Goal: Find specific page/section: Find specific page/section

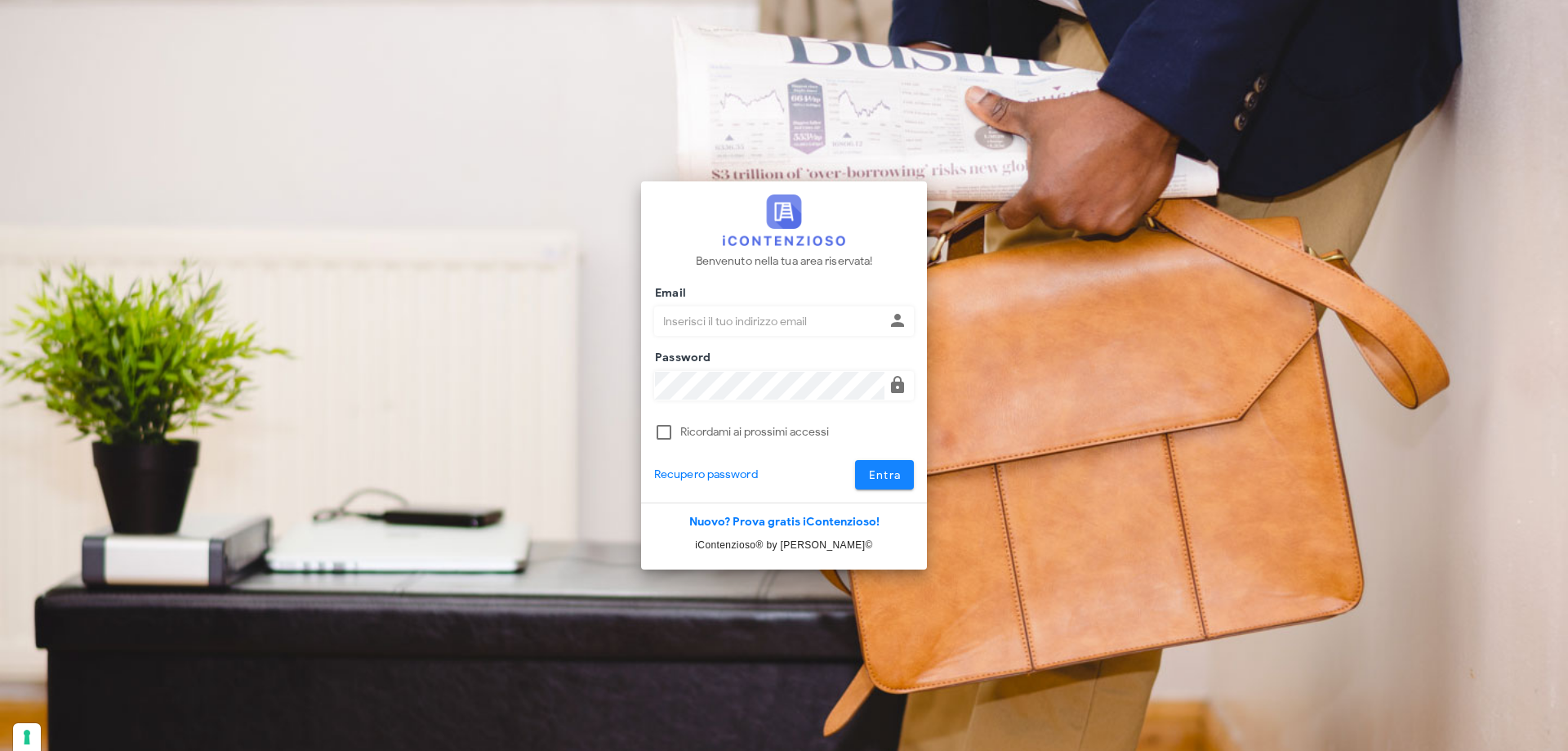
type input "[PERSON_NAME][EMAIL_ADDRESS][DOMAIN_NAME]"
click at [879, 472] on span "Entra" at bounding box center [885, 475] width 34 height 14
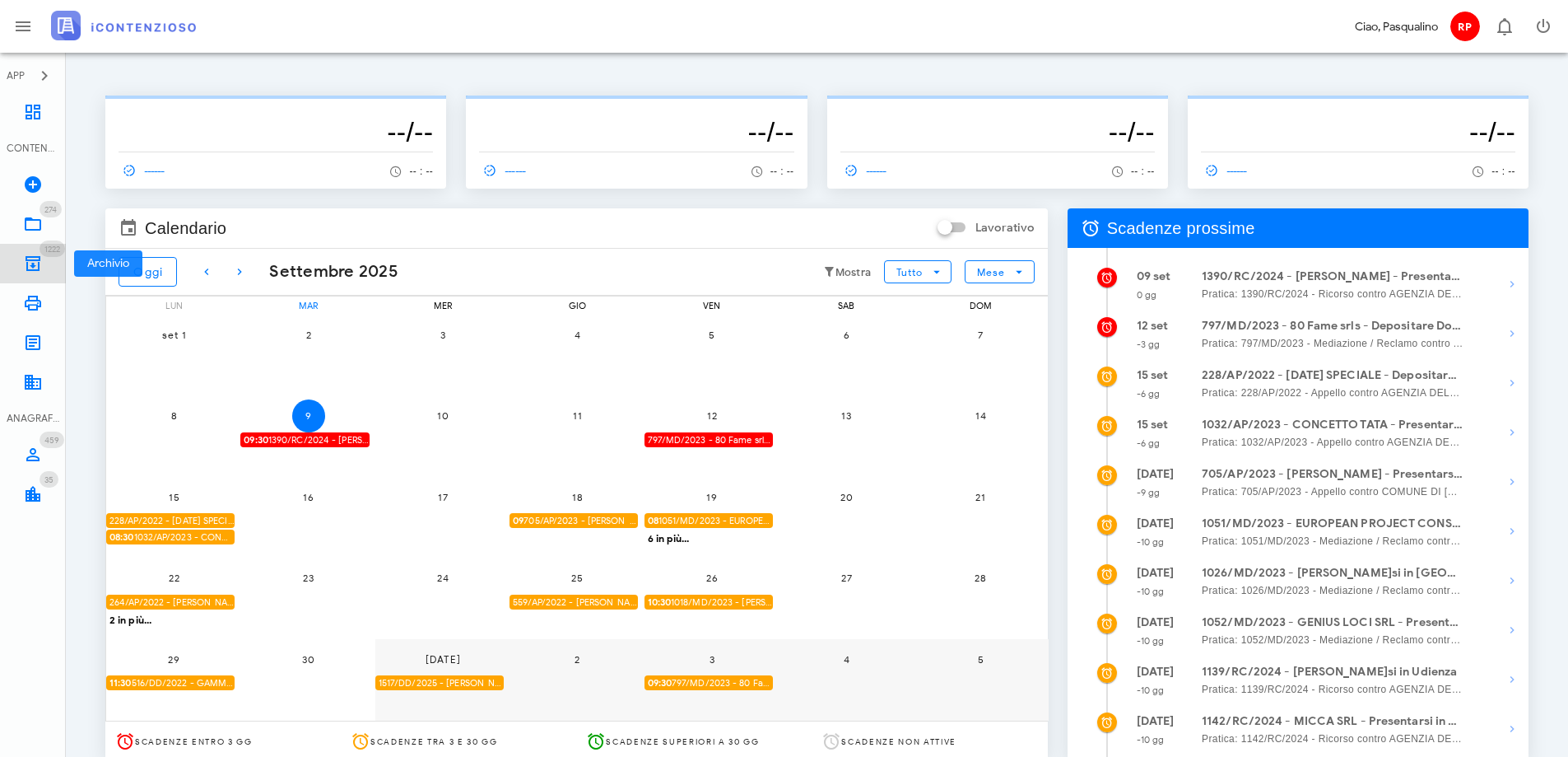
click at [44, 264] on link "1222 Archivio 1222" at bounding box center [33, 264] width 66 height 40
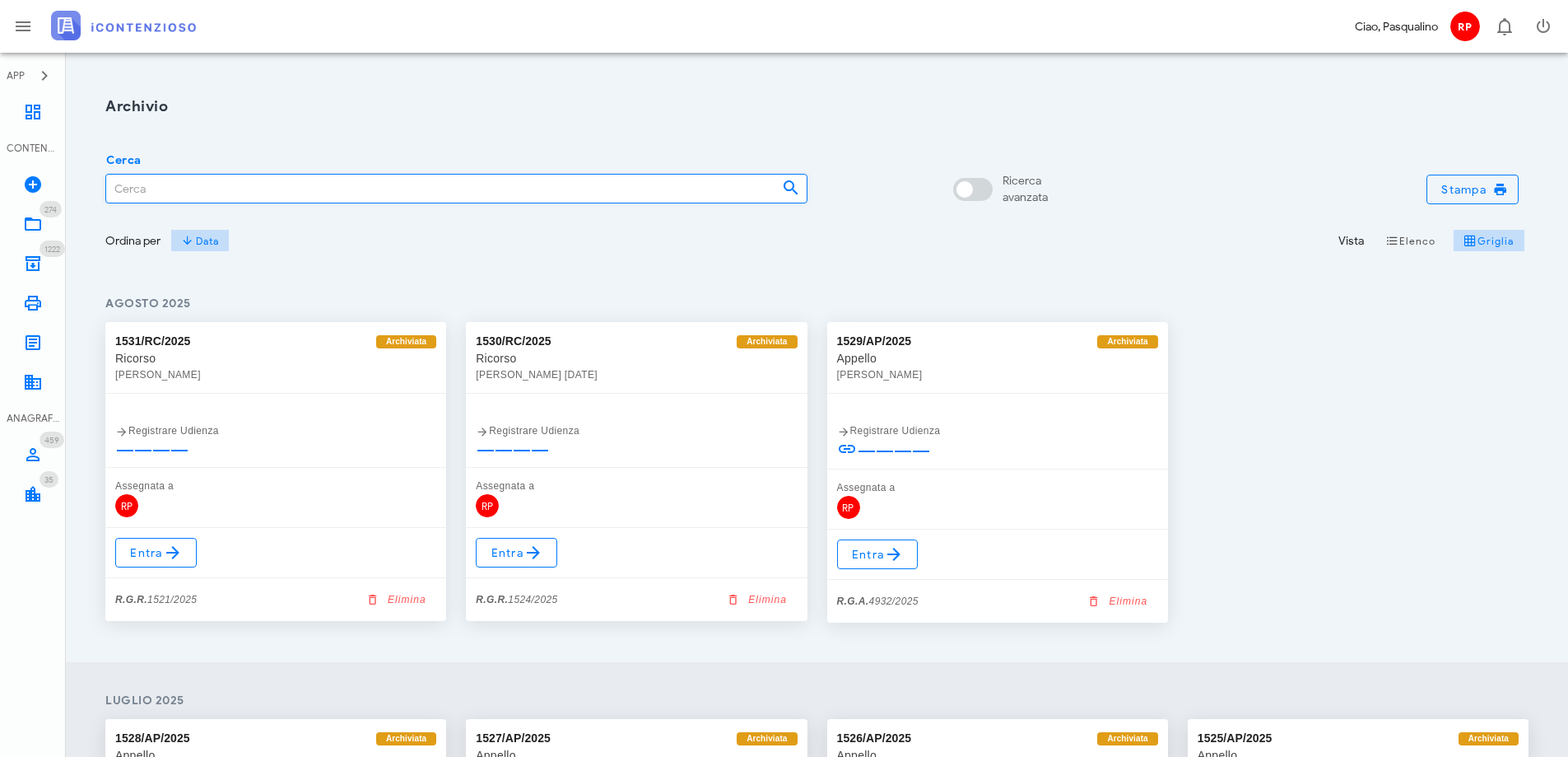
click at [326, 188] on input "Cerca" at bounding box center [438, 188] width 662 height 28
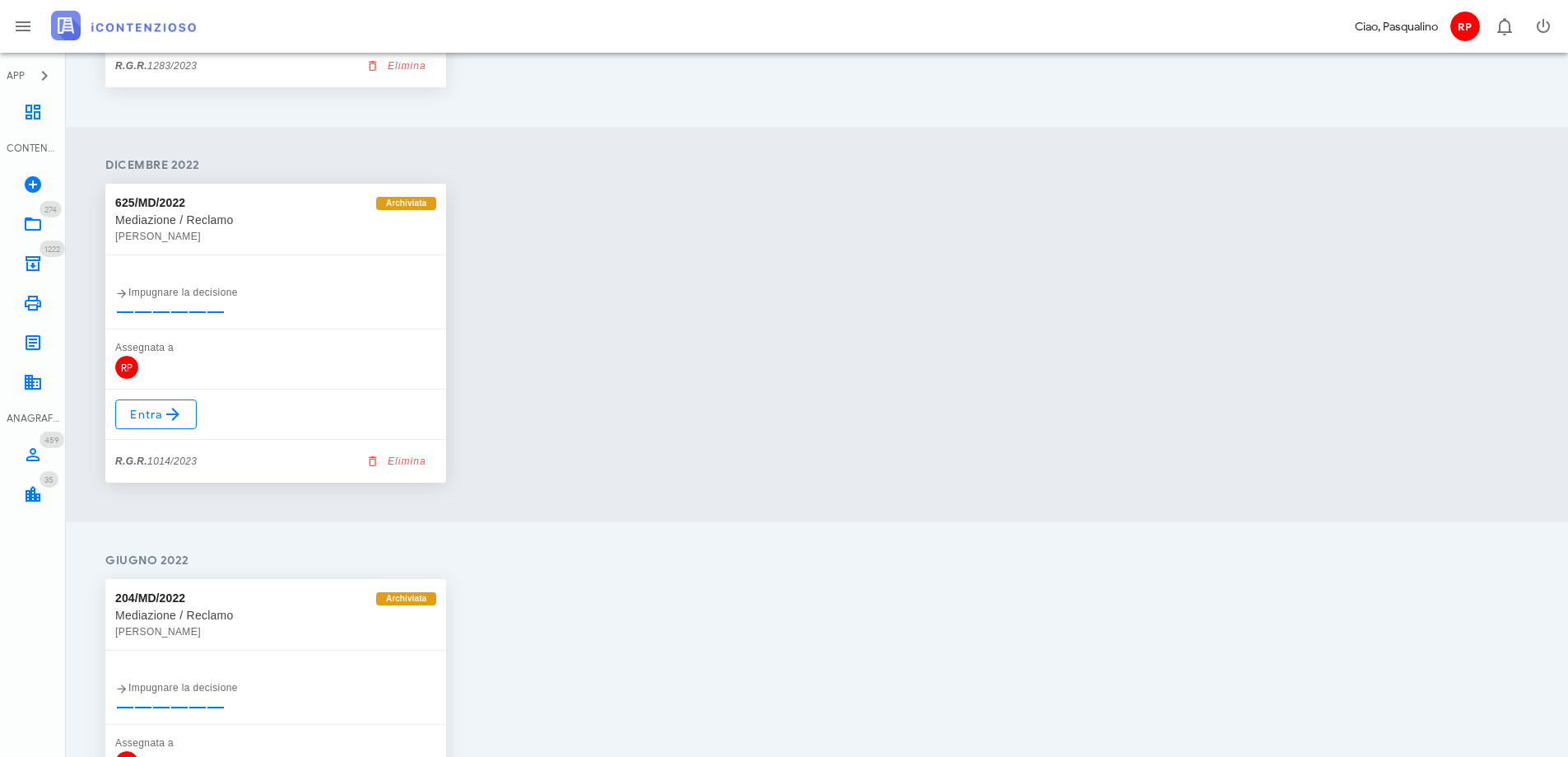
scroll to position [741, 0]
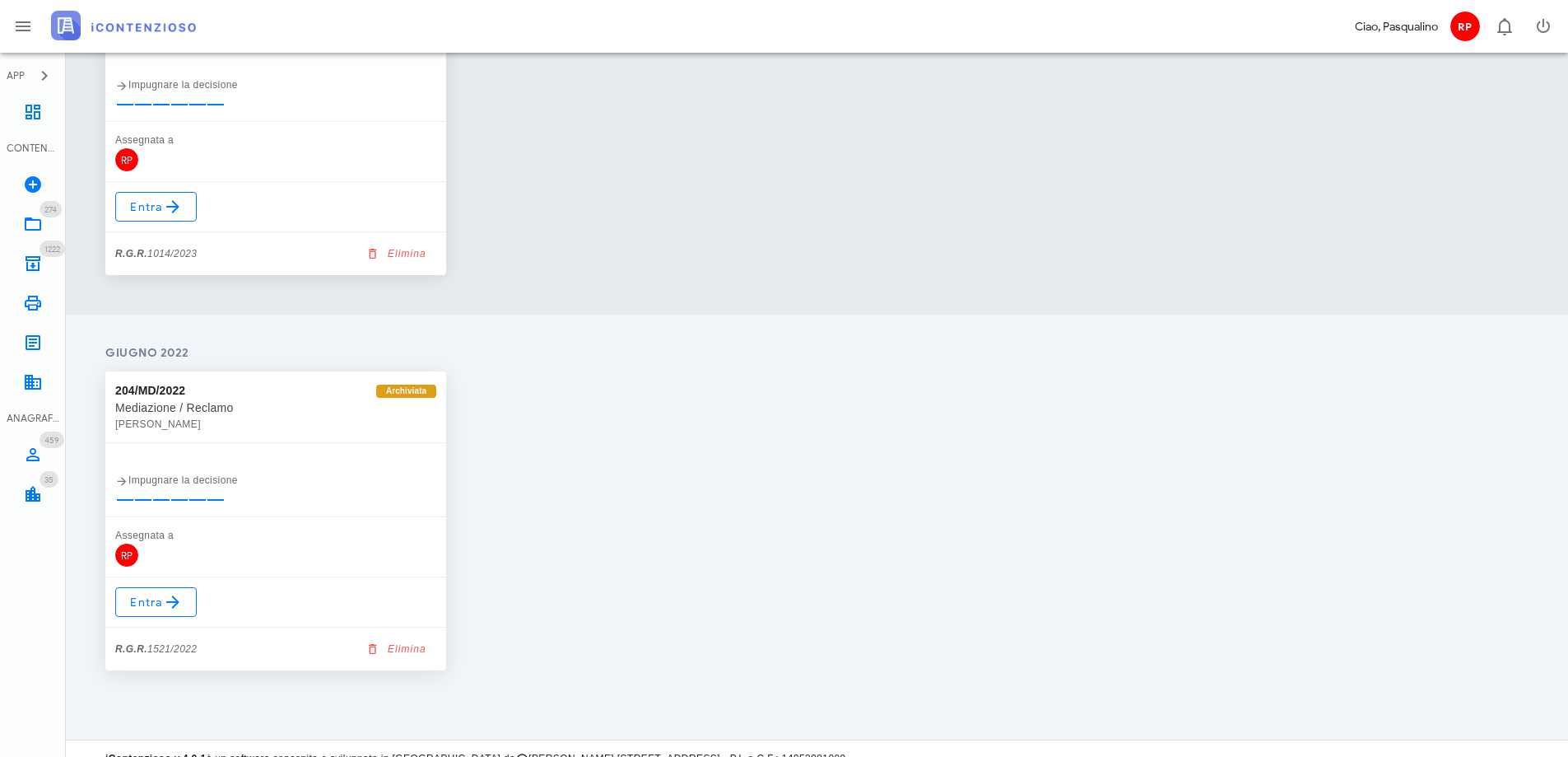
drag, startPoint x: 459, startPoint y: 594, endPoint x: 520, endPoint y: 571, distance: 65.2
click at [459, 594] on div "204/MD/2022 Archiviata Mediazione / Reclamo [PERSON_NAME] Impugnare la decision…" at bounding box center [817, 521] width 1443 height 319
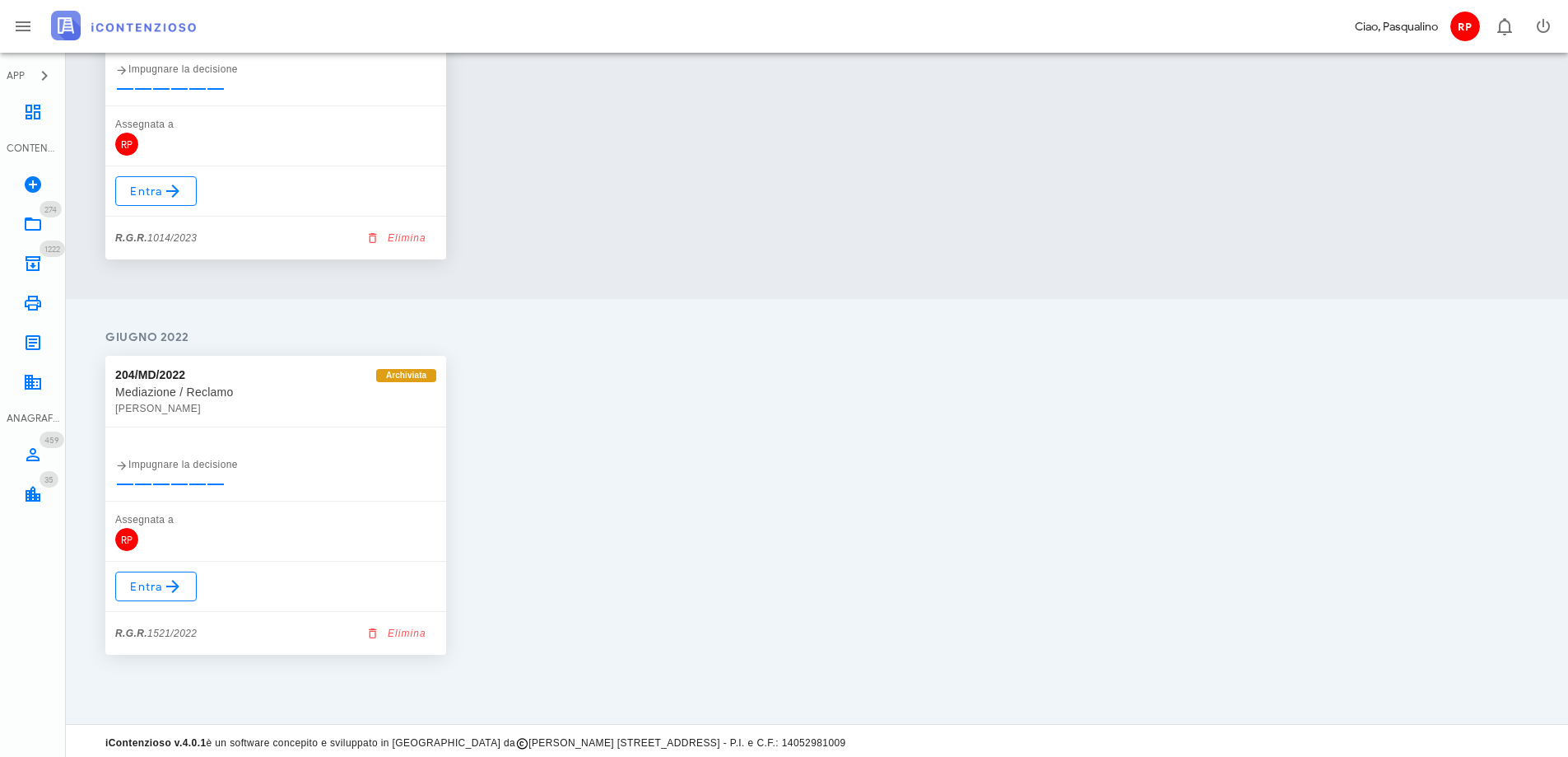
scroll to position [761, 0]
click at [1481, 213] on div "625/MD/2022 Archiviata Mediazione / Reclamo [PERSON_NAME] Impugnare la decision…" at bounding box center [817, 106] width 1443 height 319
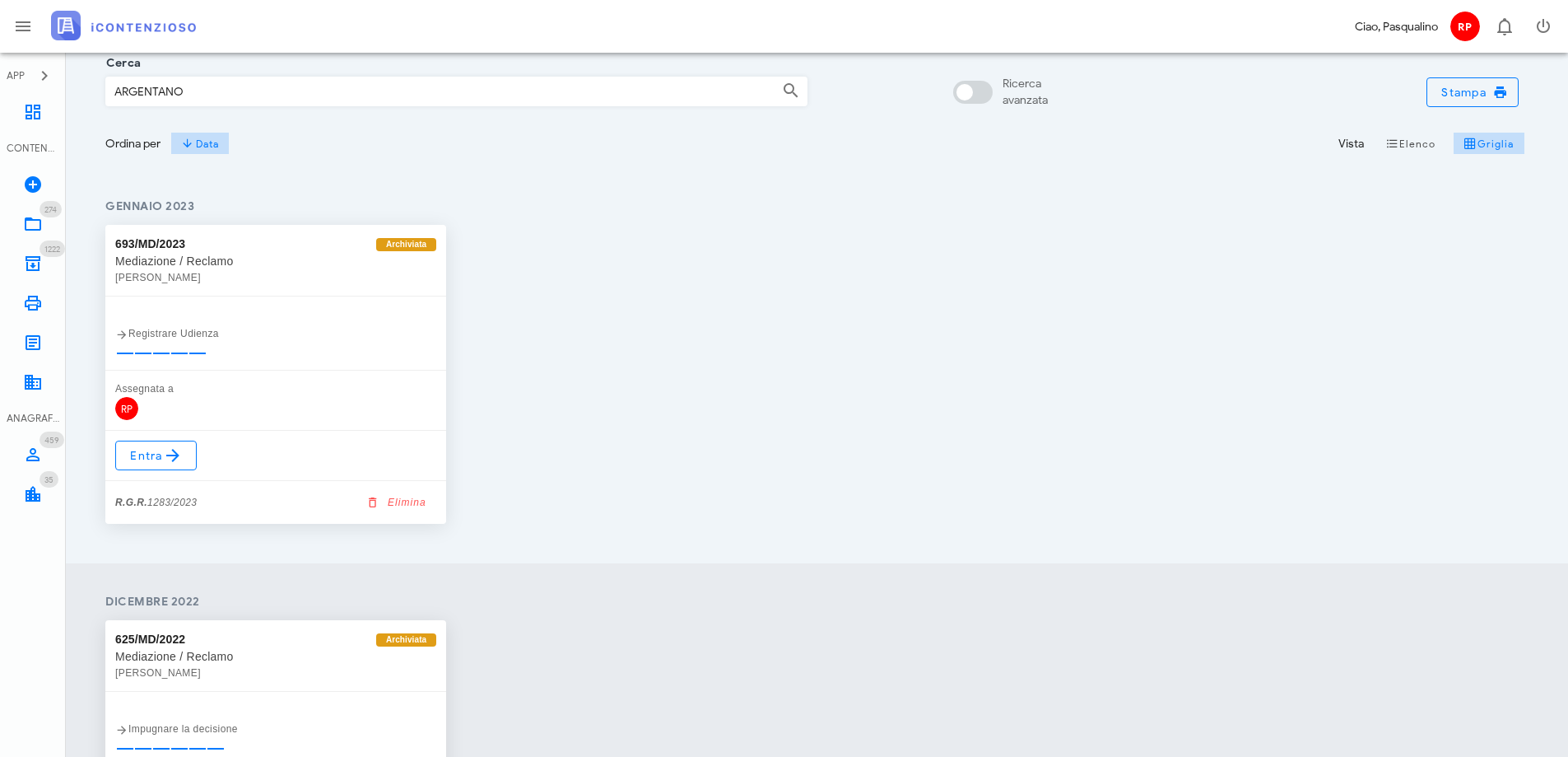
scroll to position [0, 0]
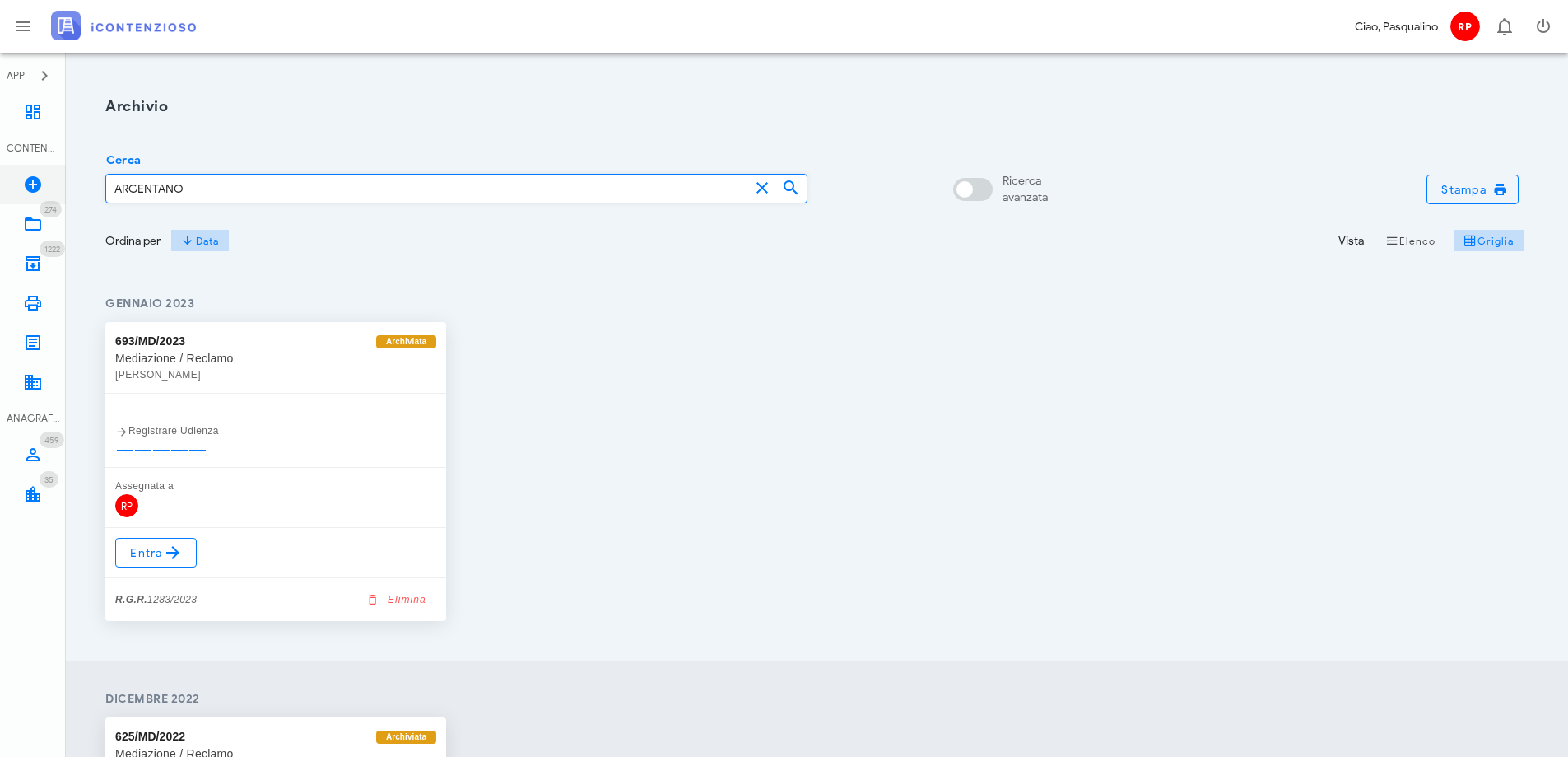
drag, startPoint x: 244, startPoint y: 187, endPoint x: 0, endPoint y: 182, distance: 244.1
click at [0, 182] on div "APP Dashboard CONTENZIOSO Nuovo Contenzioso 274 In Lavorazione 274 1222 Archivi…" at bounding box center [784, 759] width 1568 height 1517
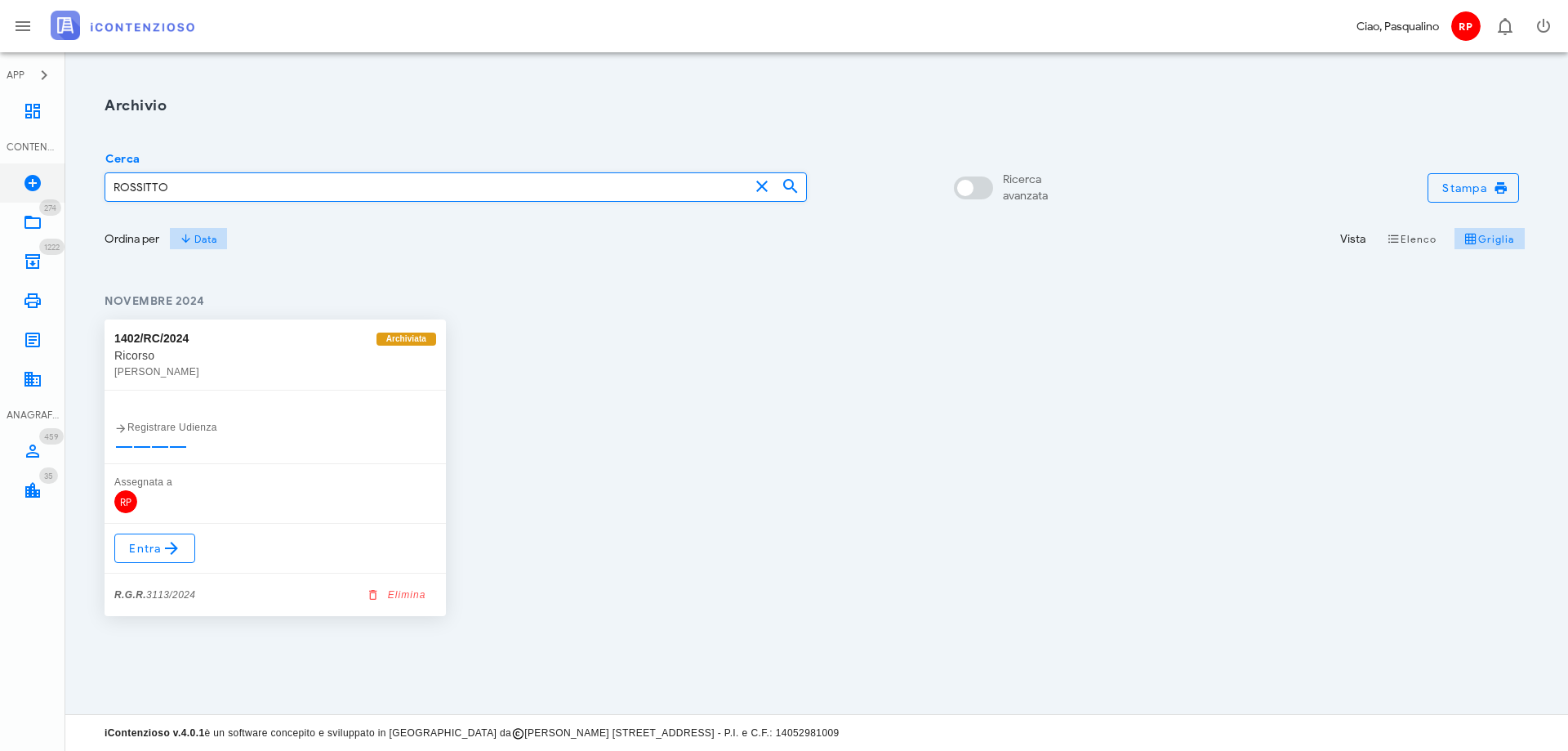
drag, startPoint x: 176, startPoint y: 188, endPoint x: 55, endPoint y: 188, distance: 121.0
click at [55, 188] on div "APP Dashboard CONTENZIOSO Nuovo Contenzioso 274 In Lavorazione 274 1222 Archivi…" at bounding box center [784, 375] width 1568 height 751
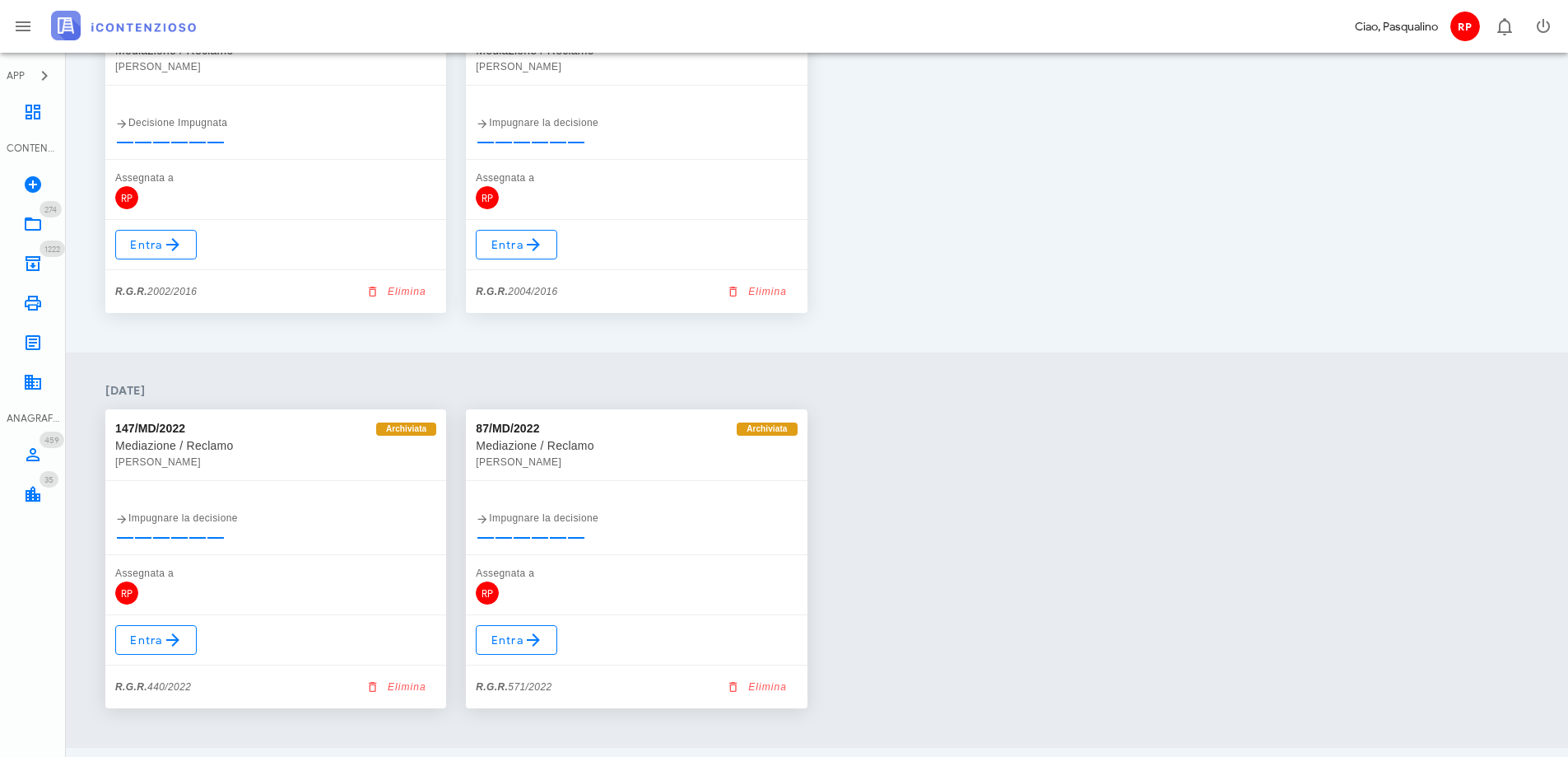
scroll to position [6700, 0]
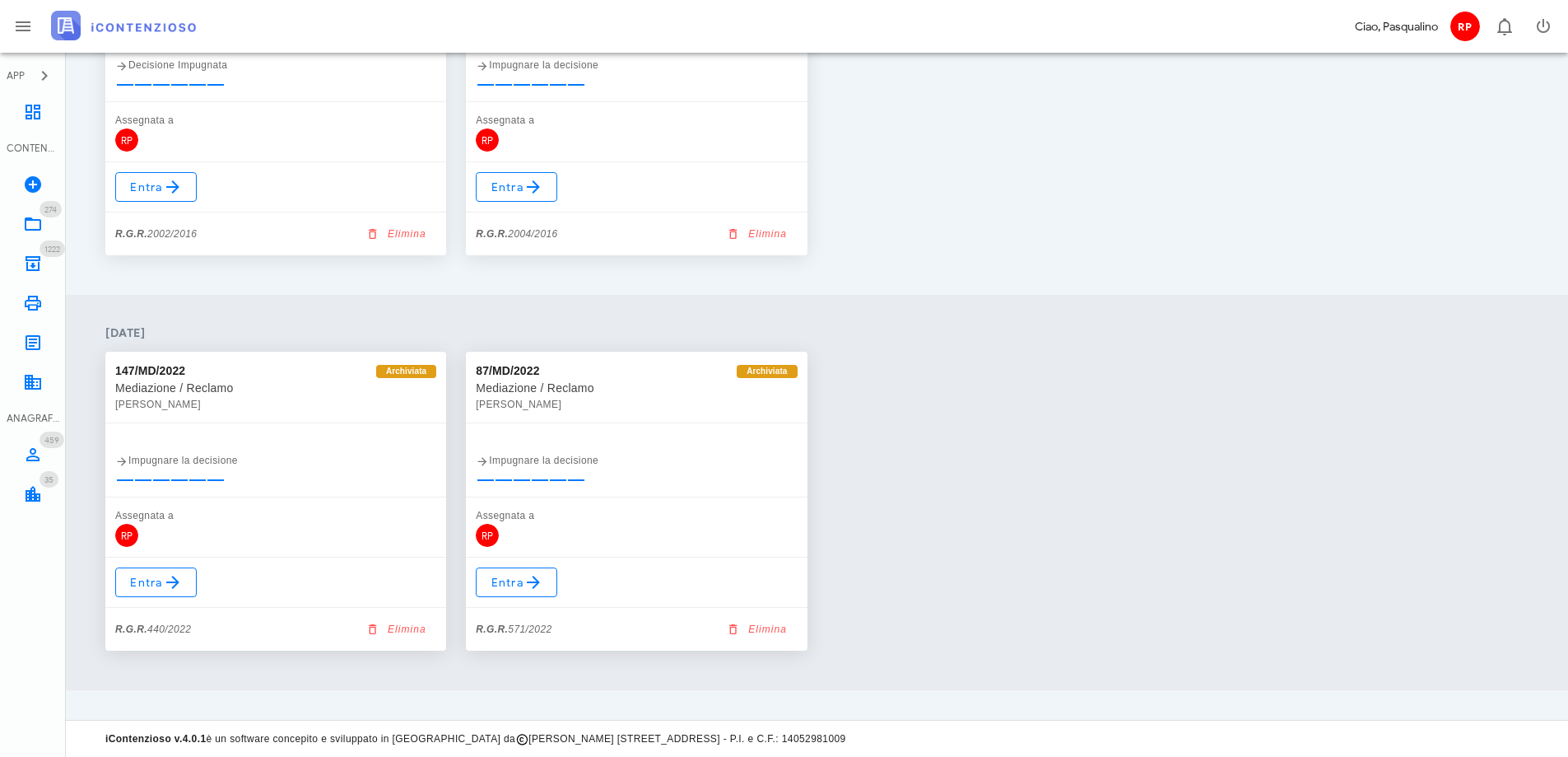
type input "[PERSON_NAME]"
click at [1095, 438] on div "147/MD/2022 Archiviata Mediazione / Reclamo [PERSON_NAME] Impugnare la decision…" at bounding box center [817, 501] width 1443 height 319
